Goal: Task Accomplishment & Management: Complete application form

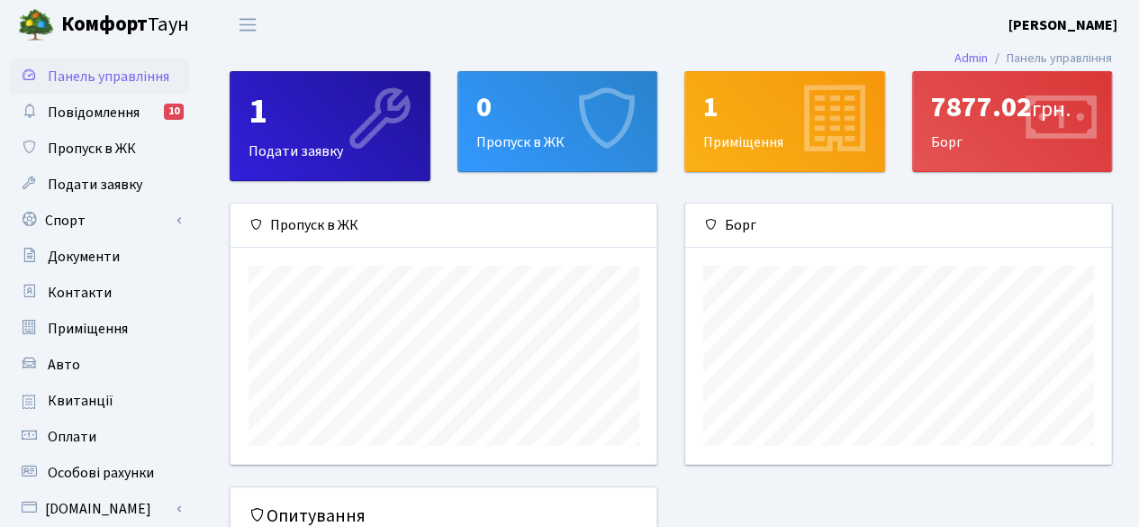
scroll to position [259, 427]
click at [578, 128] on icon at bounding box center [605, 121] width 86 height 86
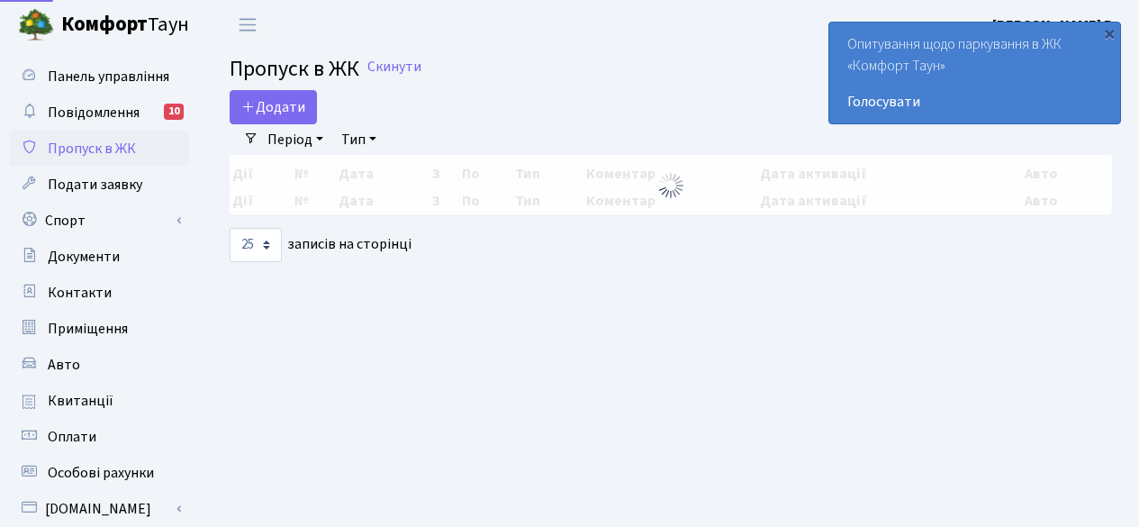
select select "25"
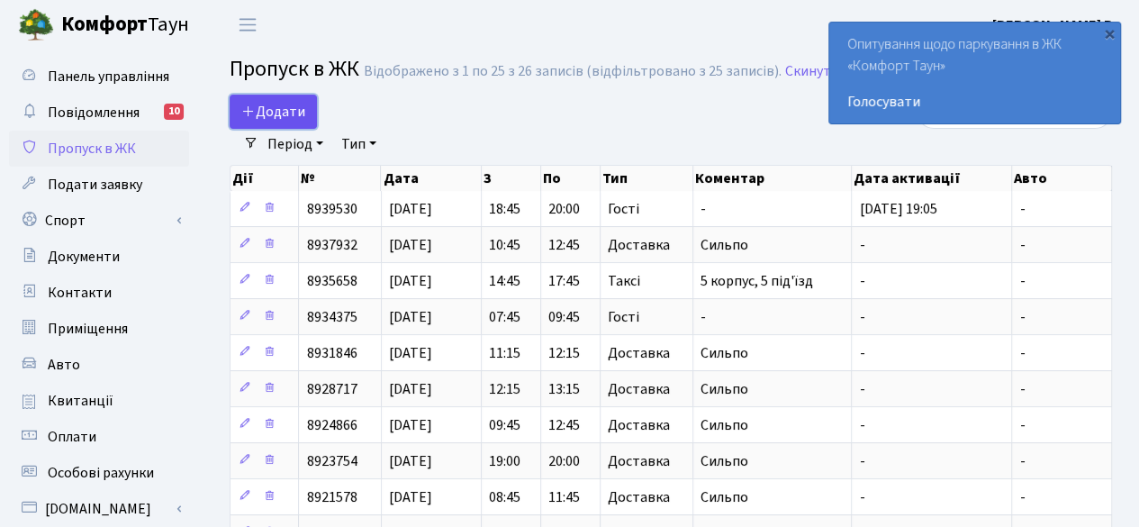
click at [268, 113] on span "Додати" at bounding box center [273, 112] width 64 height 20
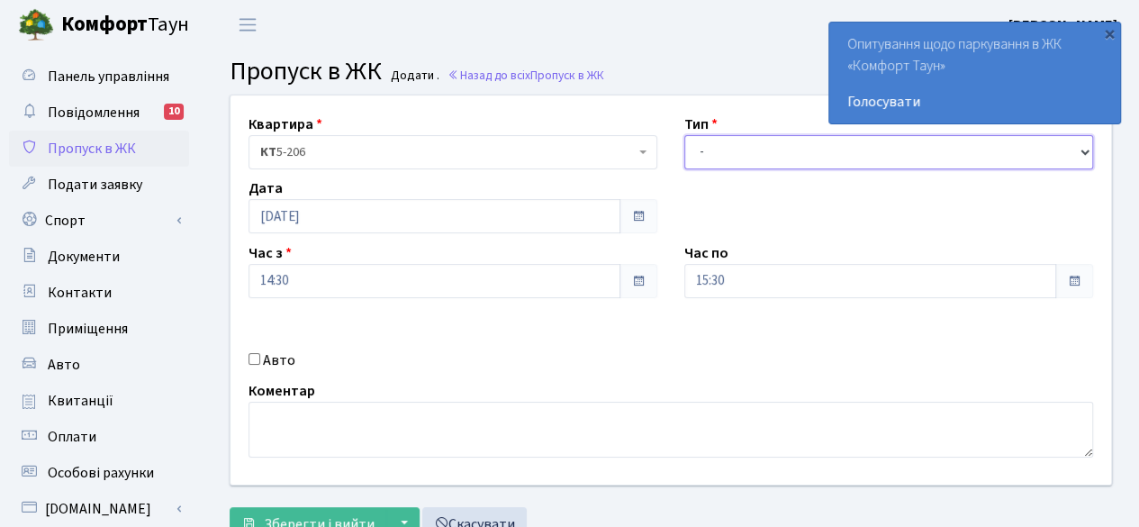
click at [846, 144] on select "- Доставка Таксі Гості Сервіс" at bounding box center [888, 152] width 409 height 34
select select "3"
click at [684, 135] on select "- Доставка Таксі Гості Сервіс" at bounding box center [888, 152] width 409 height 34
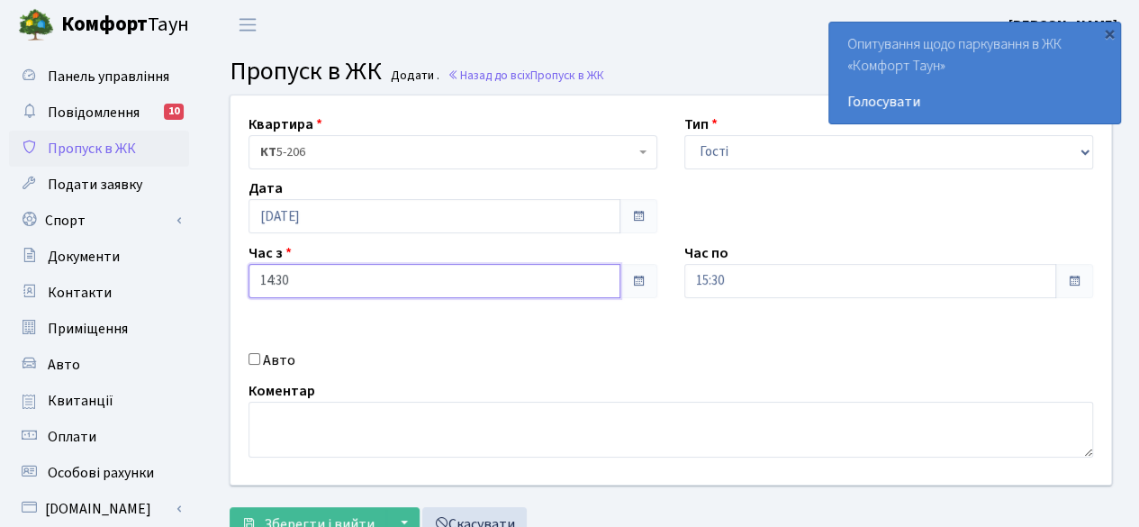
click at [559, 276] on input "14:30" at bounding box center [435, 281] width 372 height 34
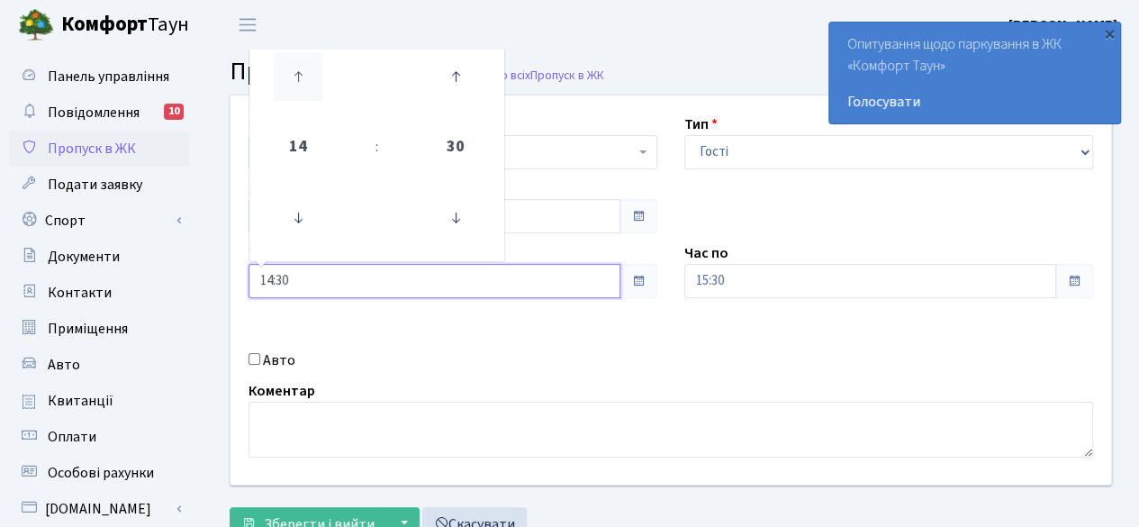
click at [298, 67] on icon at bounding box center [298, 76] width 49 height 49
click at [457, 224] on icon at bounding box center [455, 218] width 49 height 49
type input "15:00"
click at [976, 273] on input "15:30" at bounding box center [870, 281] width 372 height 34
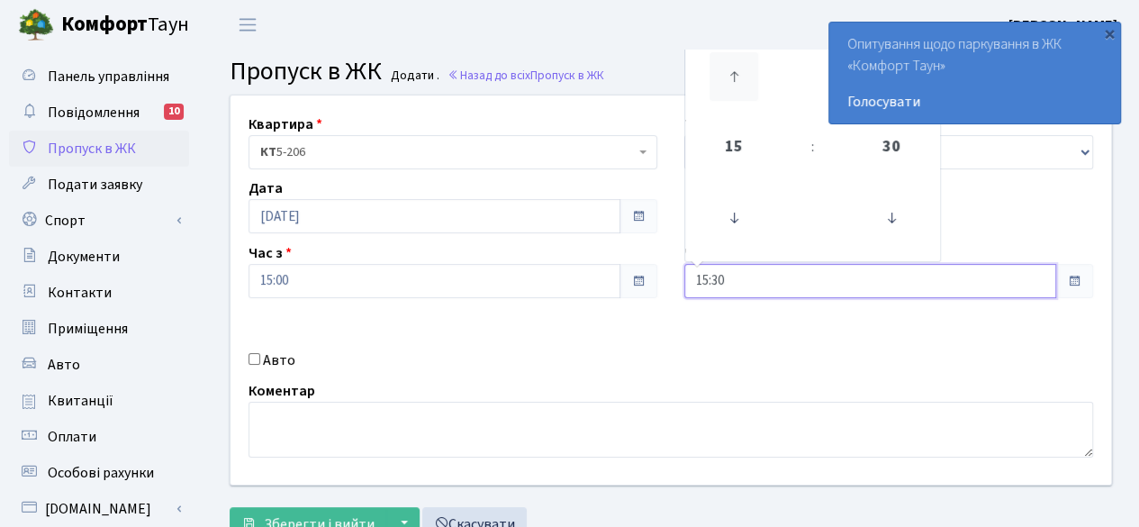
click at [731, 69] on icon at bounding box center [734, 76] width 49 height 49
type input "17:30"
click at [854, 334] on div "Квартира <b>КТ</b>&nbsp;&nbsp;&nbsp;&nbsp;5-206 КТ 5-206 Тип - Доставка Таксі Г…" at bounding box center [671, 289] width 908 height 389
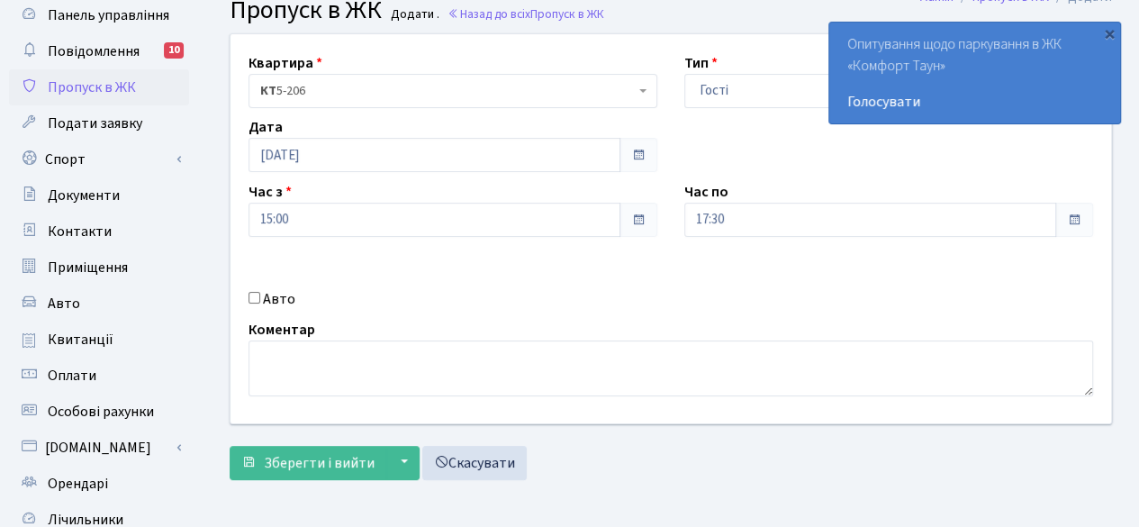
scroll to position [90, 0]
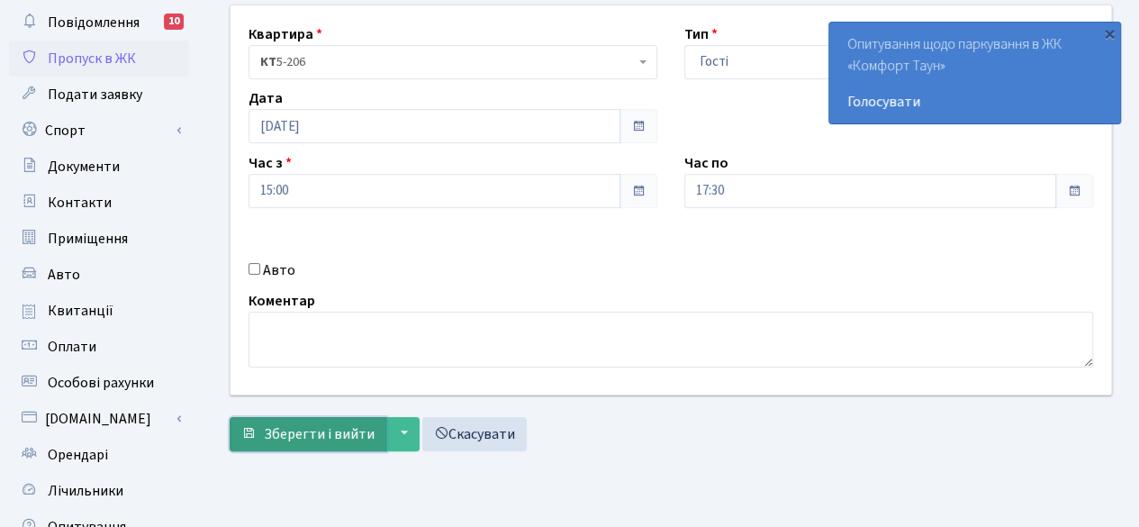
click at [304, 435] on span "Зберегти і вийти" at bounding box center [319, 434] width 111 height 20
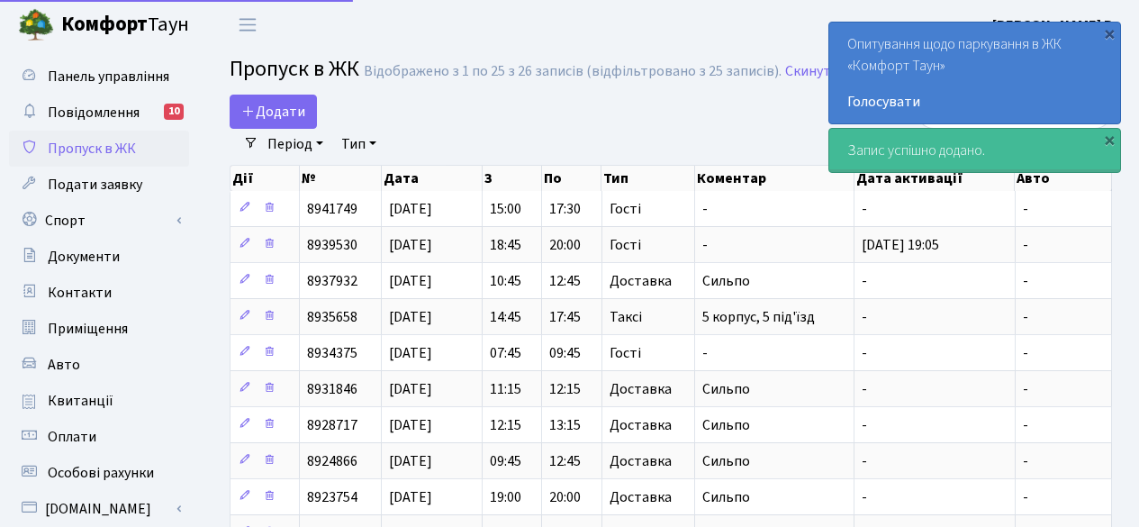
select select "25"
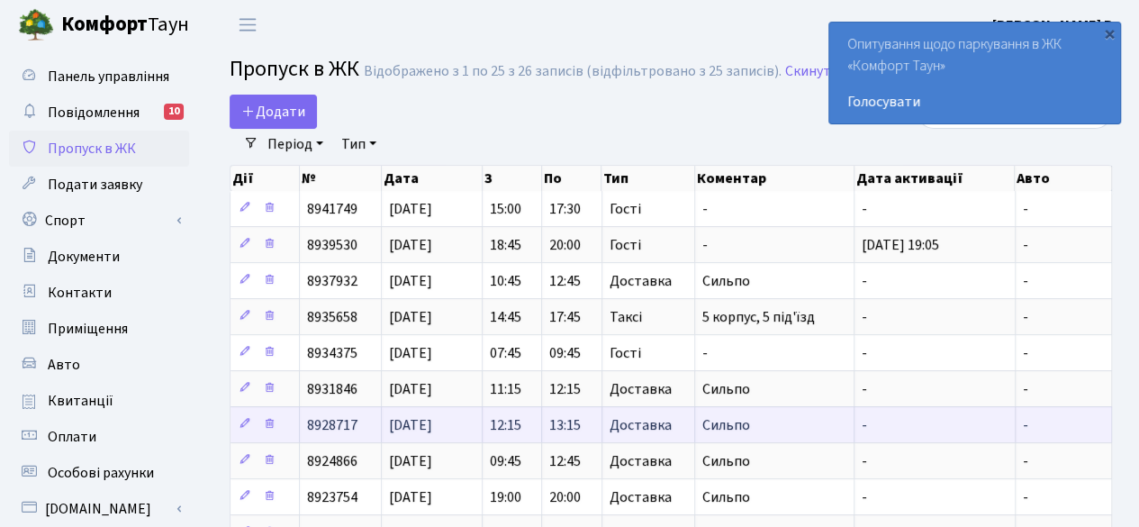
scroll to position [461, 0]
